Goal: Find specific page/section: Find specific page/section

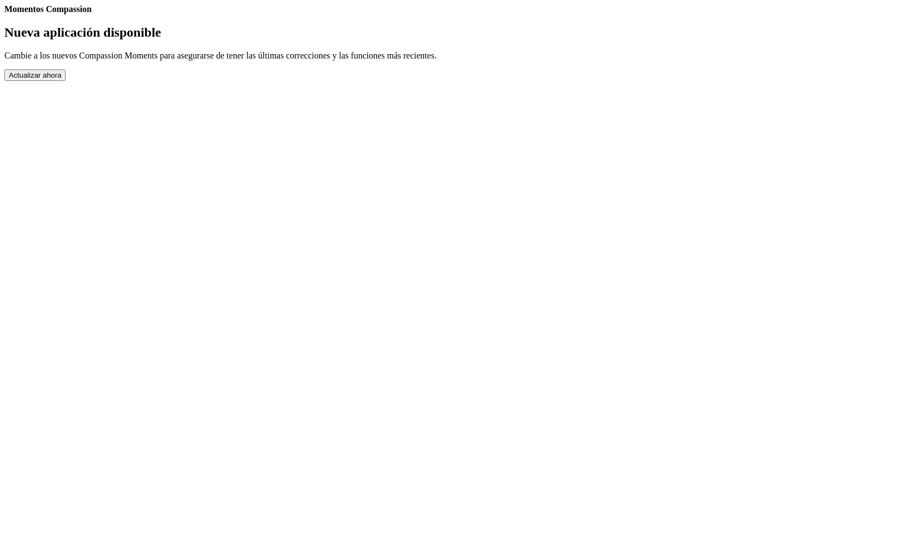
click at [66, 81] on button "Actualizar ahora" at bounding box center [34, 74] width 61 height 11
click at [383, 40] on h2 "Nueva aplicación disponible" at bounding box center [458, 32] width 909 height 15
click at [4, 14] on link "Completed Moments" at bounding box center [4, 14] width 0 height 0
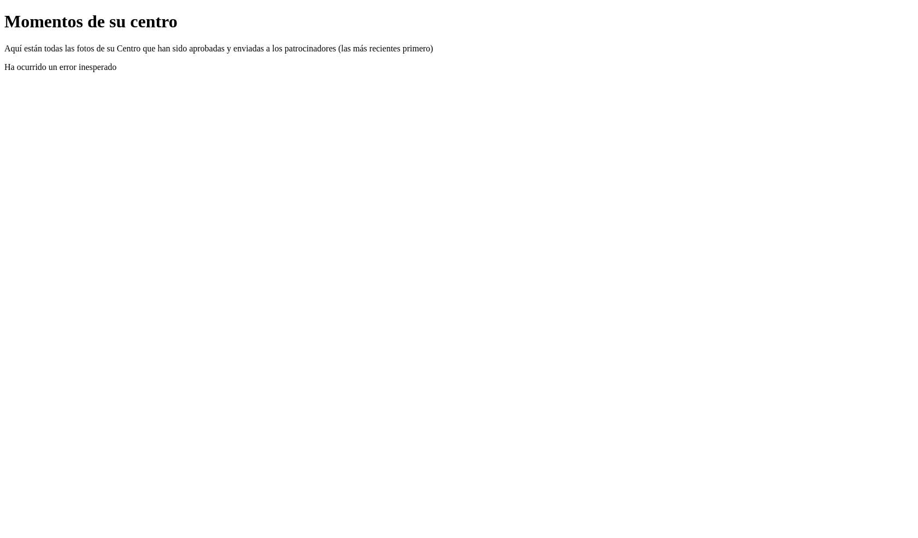
click at [4, 11] on link "Atrás" at bounding box center [4, 11] width 0 height 0
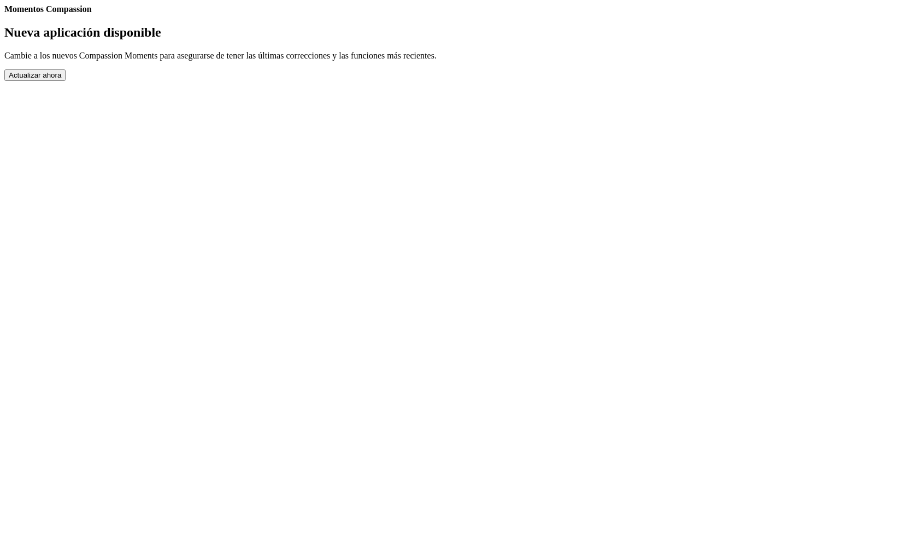
click at [66, 81] on button "Actualizar ahora" at bounding box center [34, 74] width 61 height 11
